Goal: Transaction & Acquisition: Register for event/course

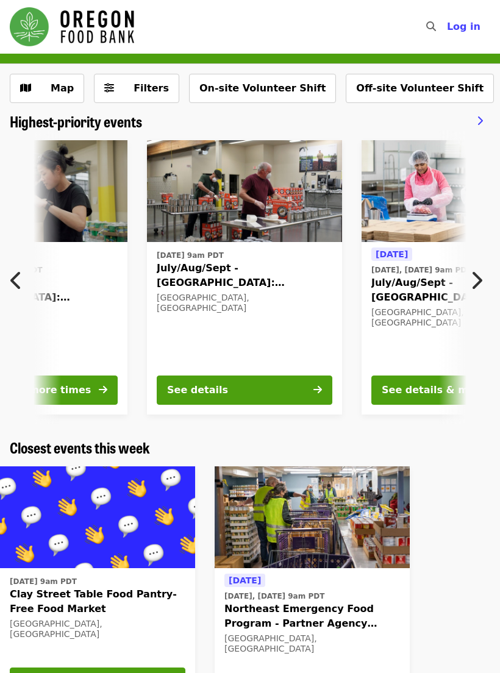
scroll to position [0, 711]
click at [215, 386] on div "See details" at bounding box center [198, 390] width 61 height 15
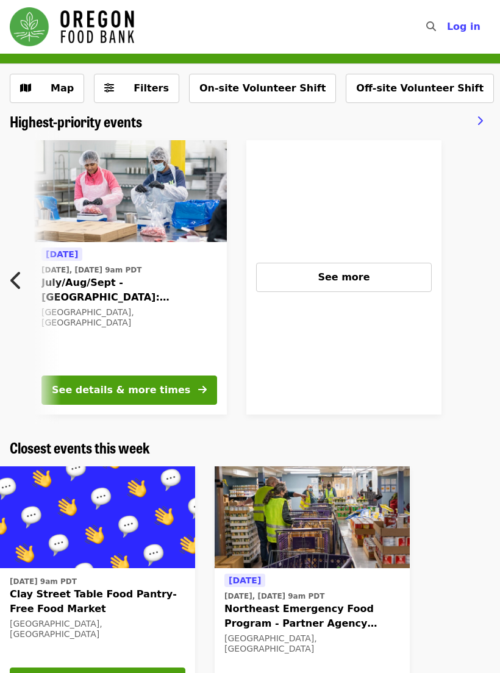
scroll to position [0, 1042]
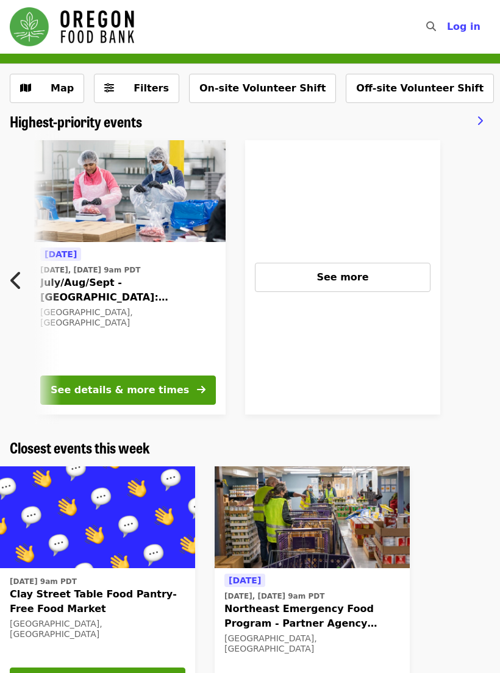
click at [341, 275] on span "See more" at bounding box center [342, 277] width 52 height 12
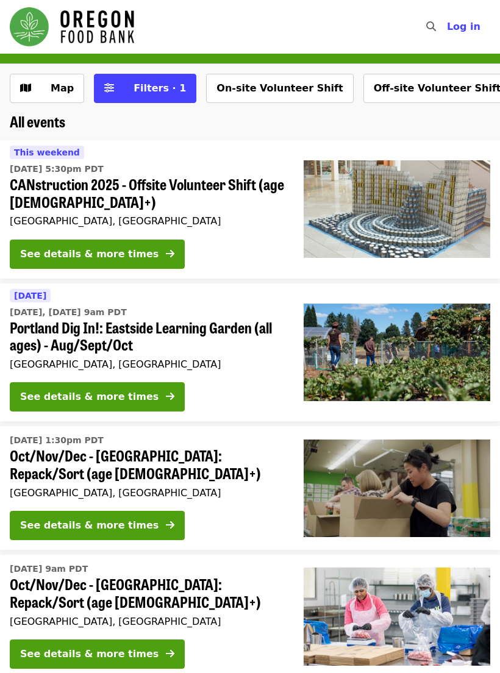
click at [138, 511] on button "See details & more times" at bounding box center [97, 525] width 175 height 29
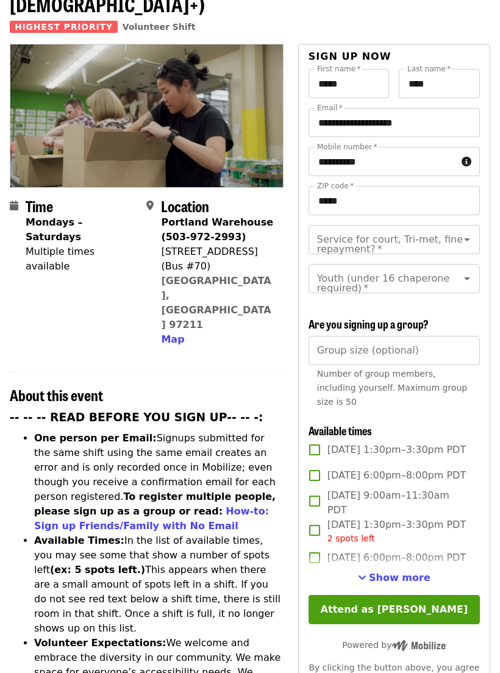
click at [399, 572] on span "Show more" at bounding box center [400, 578] width 62 height 12
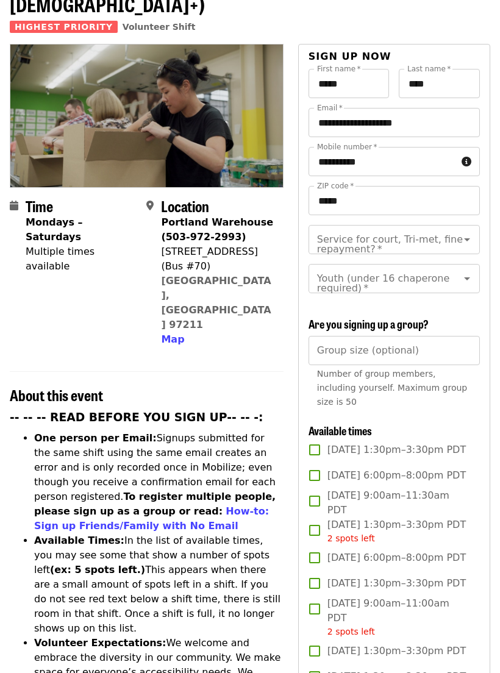
scroll to position [92, 0]
click at [399, 225] on div "Service for court, Tri-met, fine repayment?   * Service for court, Tri-met, fin…" at bounding box center [393, 239] width 171 height 29
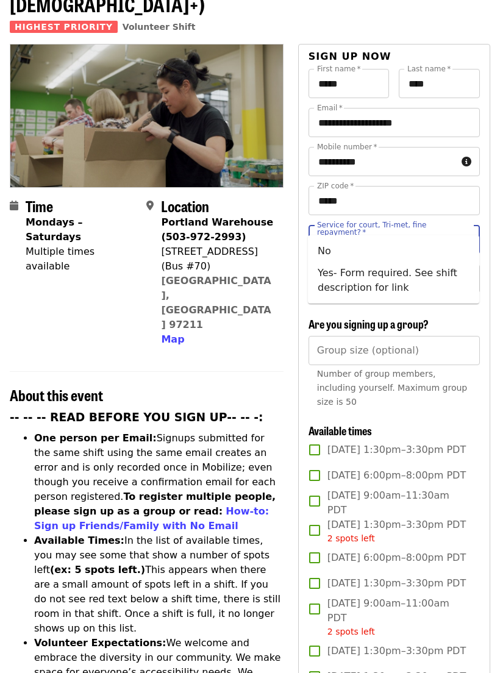
scroll to position [91, 0]
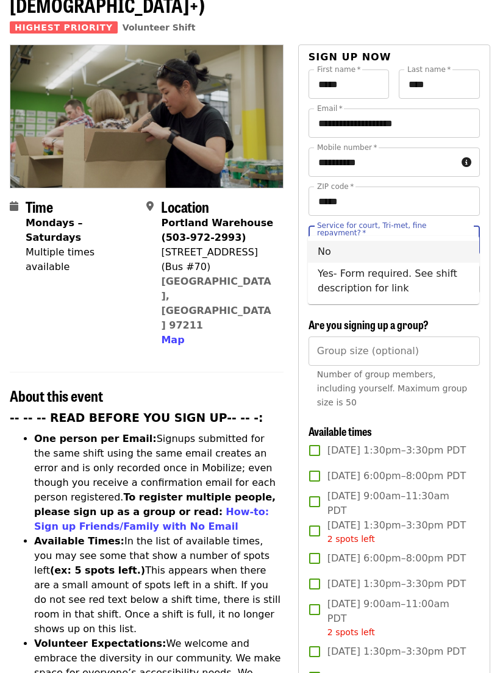
click at [326, 250] on li "No" at bounding box center [393, 252] width 171 height 22
type input "**"
click at [466, 272] on icon "Open" at bounding box center [467, 279] width 15 height 15
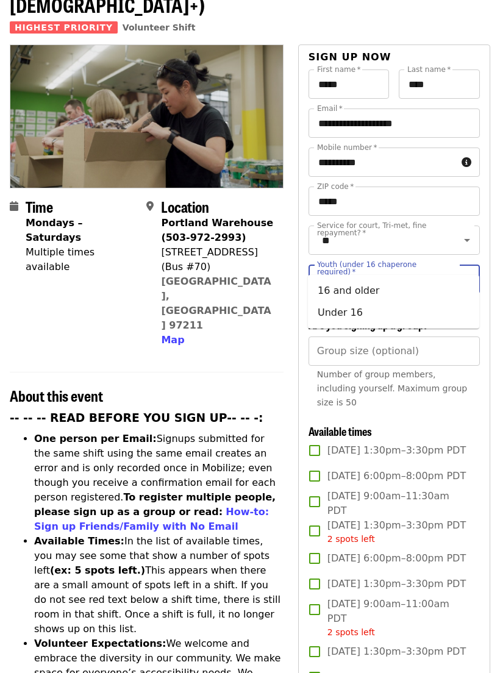
click at [359, 287] on li "16 and older" at bounding box center [393, 291] width 171 height 22
type input "**********"
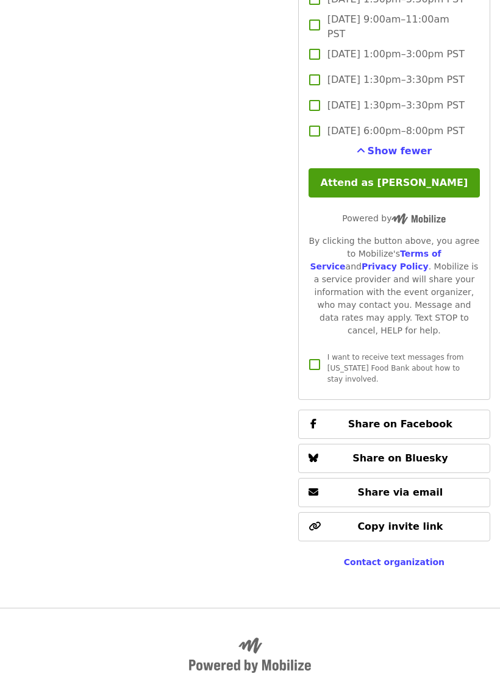
scroll to position [3405, 0]
click at [392, 197] on button "Attend as [PERSON_NAME]" at bounding box center [393, 182] width 171 height 29
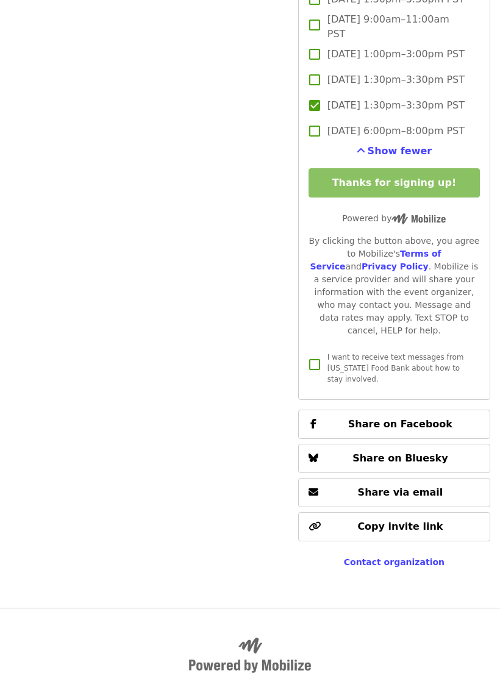
scroll to position [3324, 0]
